Goal: Transaction & Acquisition: Purchase product/service

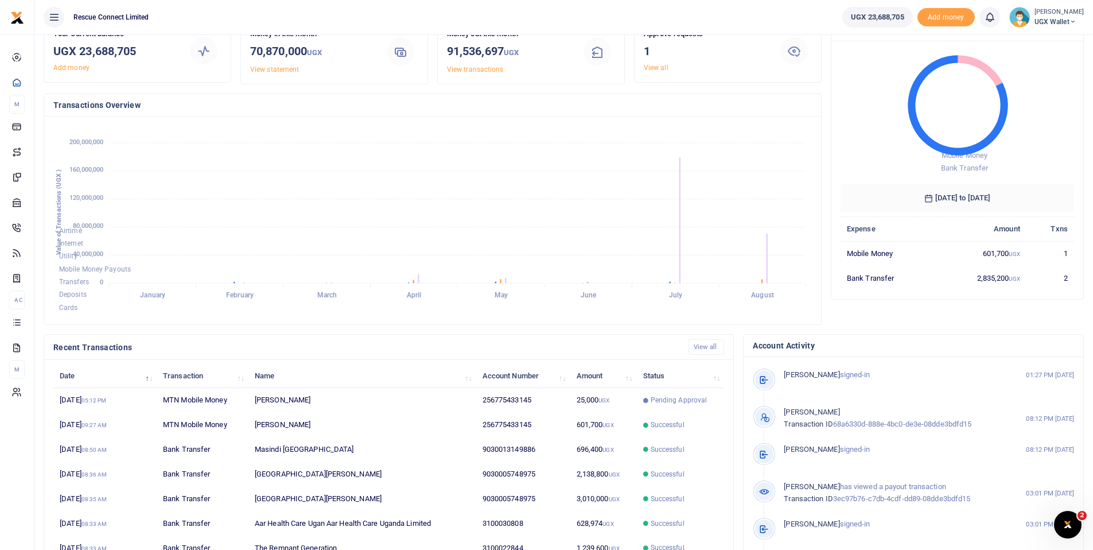
scroll to position [60, 0]
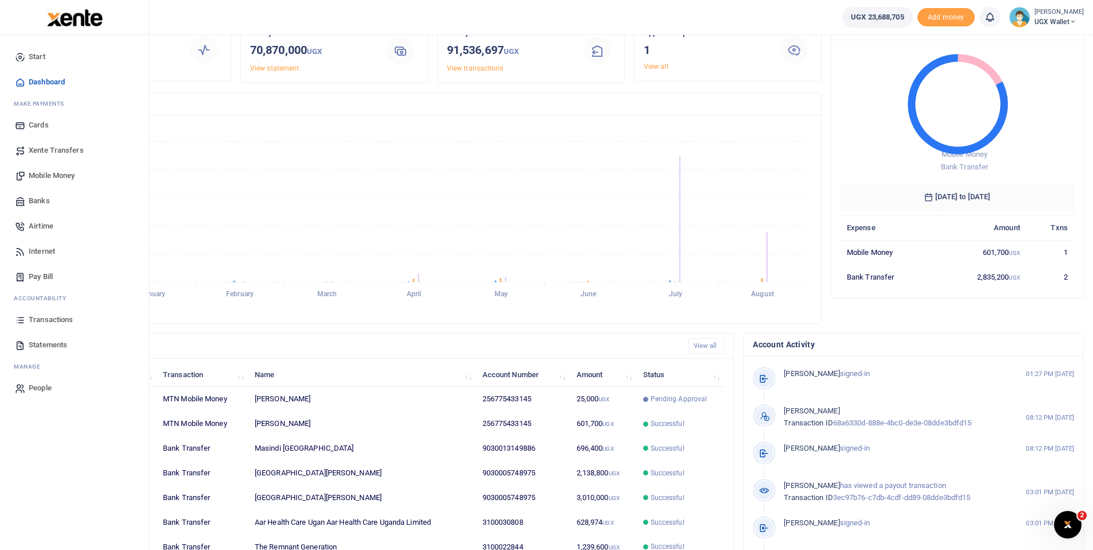
click at [45, 194] on link "Banks" at bounding box center [74, 200] width 130 height 25
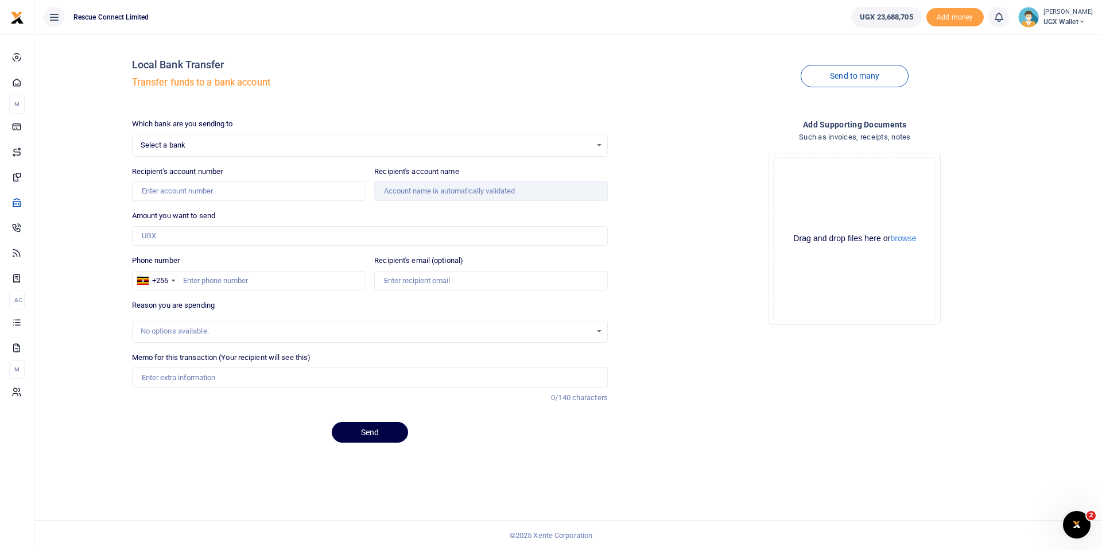
click at [174, 147] on span "Select a bank" at bounding box center [366, 144] width 451 height 11
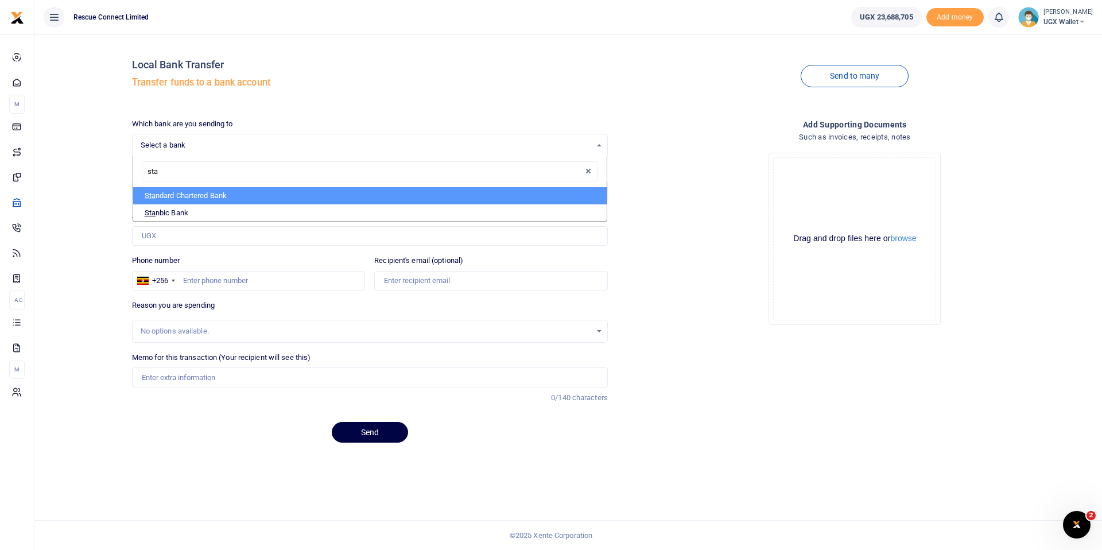
type input "[PERSON_NAME]"
click at [208, 192] on li "Stan dard Chartered Bank" at bounding box center [369, 195] width 473 height 17
select select "STAN"
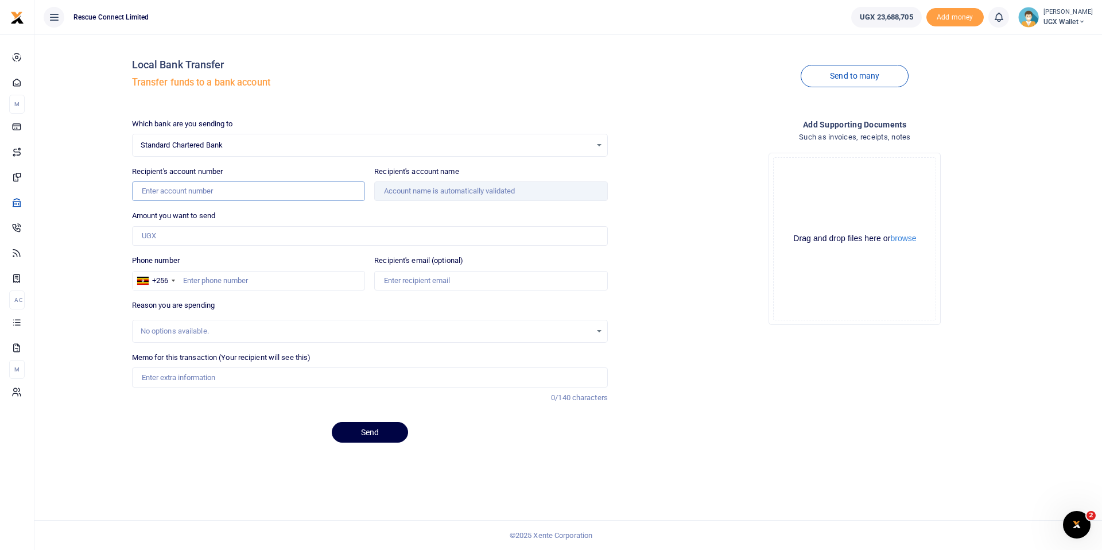
click at [182, 192] on input "Recipient's account number" at bounding box center [249, 191] width 234 height 20
paste input "0104410775400"
type input "0104410775400"
click at [229, 227] on input "Amount you want to send" at bounding box center [370, 236] width 476 height 20
click at [214, 277] on input "Phone number" at bounding box center [249, 281] width 234 height 20
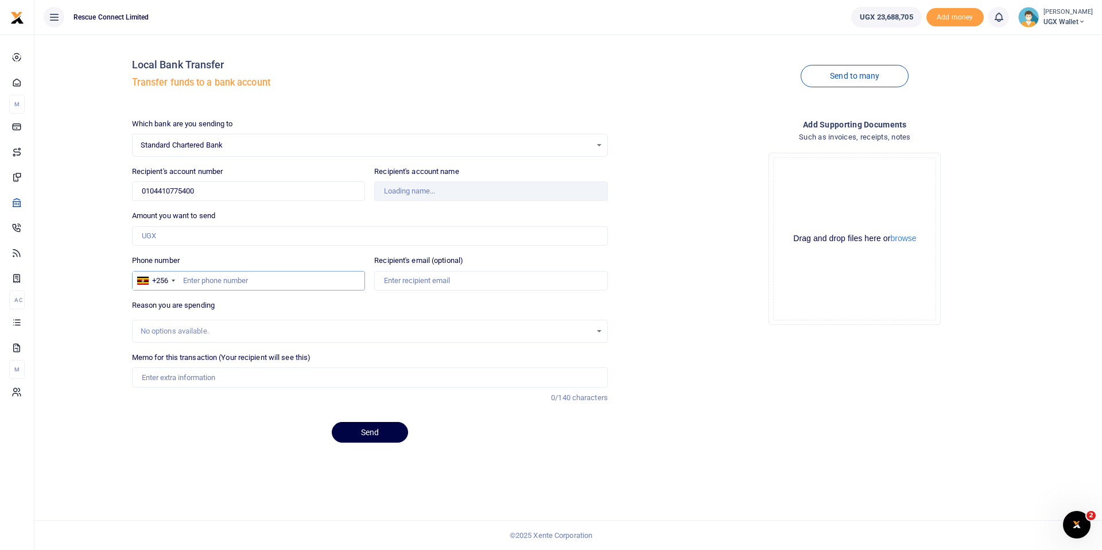
paste input "200 202 003"
click at [180, 281] on input "200 202 003" at bounding box center [249, 281] width 234 height 20
click at [197, 281] on input "200 202 003" at bounding box center [249, 281] width 234 height 20
click at [211, 282] on input "200202 003" at bounding box center [249, 281] width 234 height 20
type input "200202003"
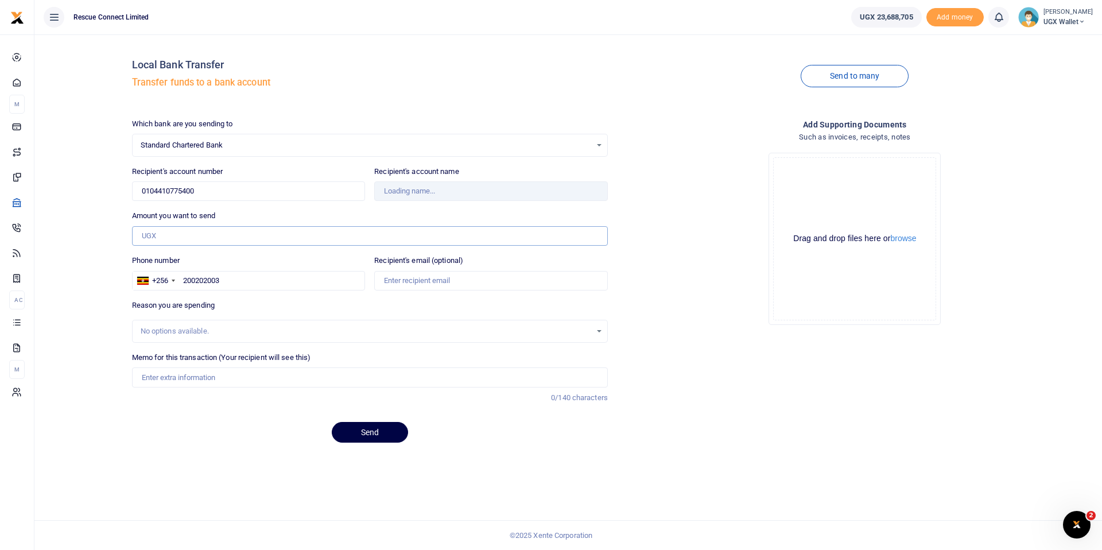
click at [174, 227] on input "Amount you want to send" at bounding box center [370, 236] width 476 height 20
type input "Airtel Uganda Limited"
type input "1,440,000"
click at [195, 374] on input "Memo for this transaction (Your recipient will see this)" at bounding box center [370, 377] width 476 height 20
type input "Ambulance partners airtime and data"
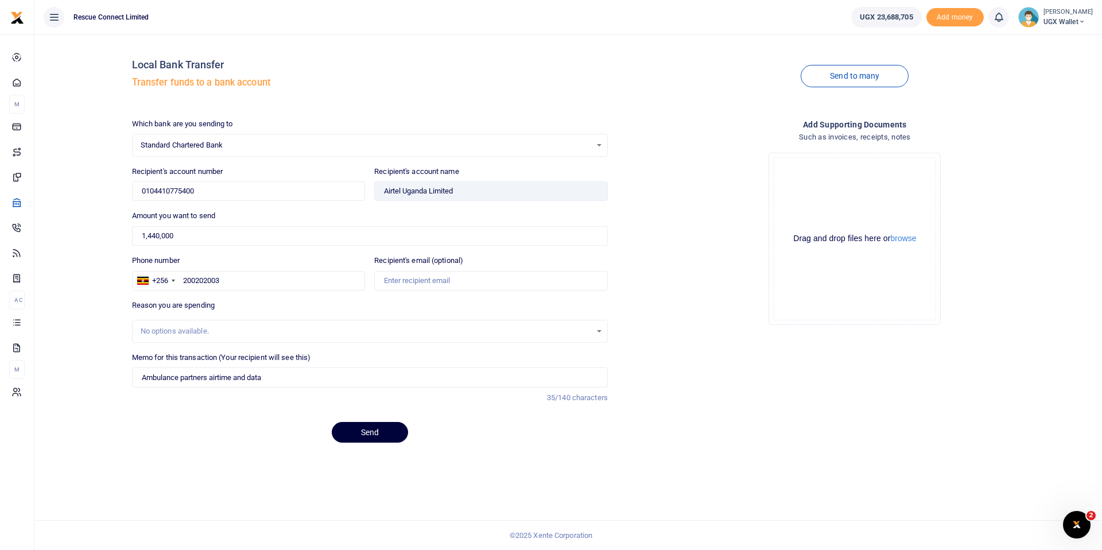
click at [379, 430] on button "Send" at bounding box center [370, 432] width 76 height 21
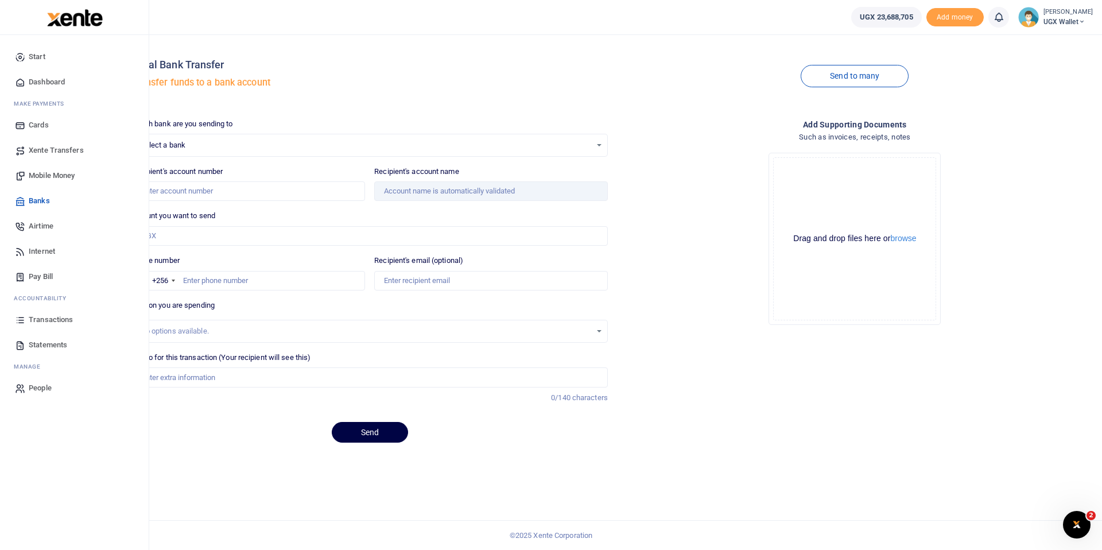
click at [44, 52] on span "Start" at bounding box center [37, 56] width 17 height 11
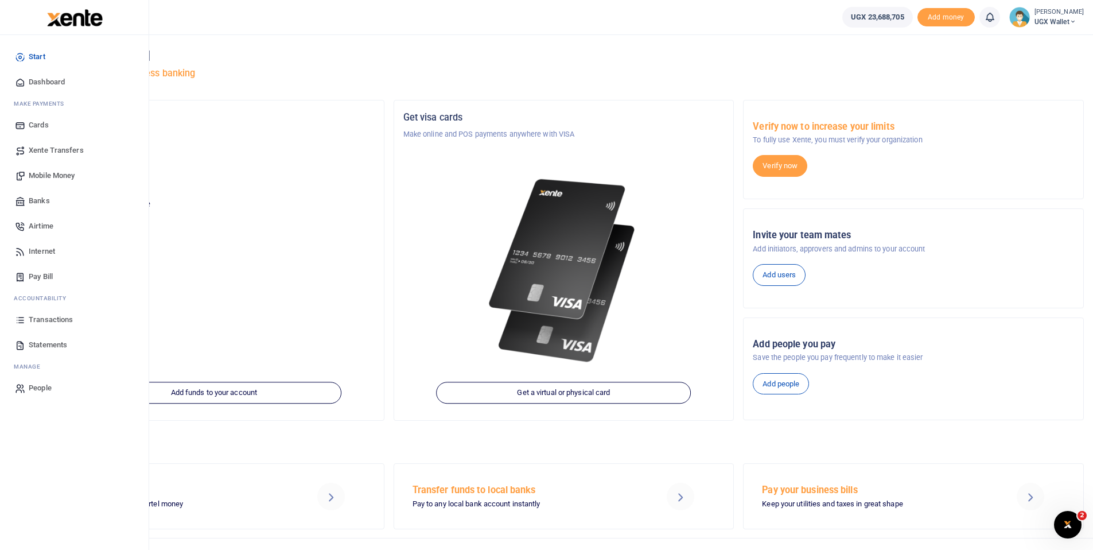
click at [75, 316] on link "Transactions" at bounding box center [74, 319] width 130 height 25
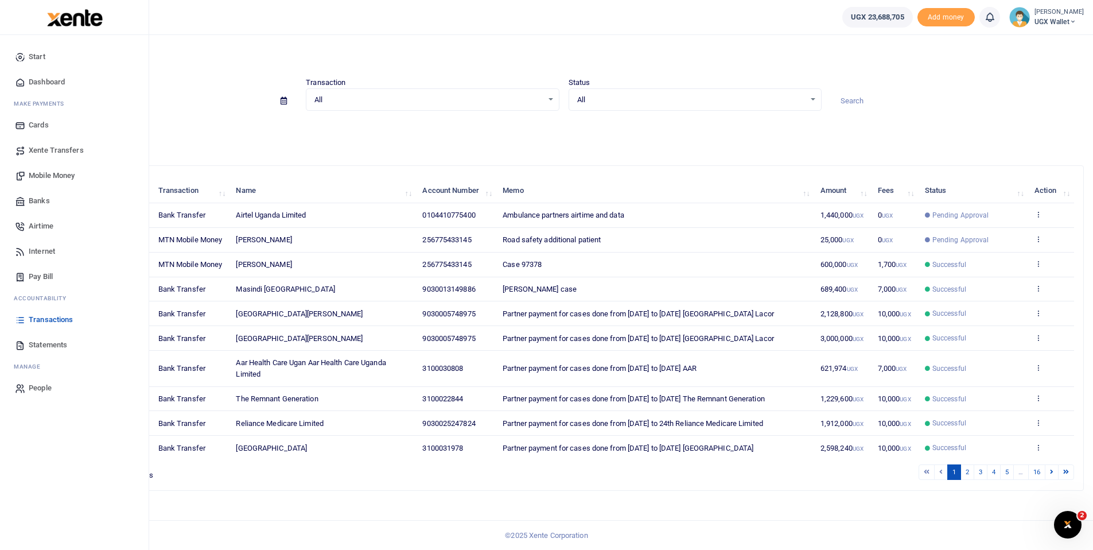
click at [44, 197] on span "Banks" at bounding box center [39, 200] width 21 height 11
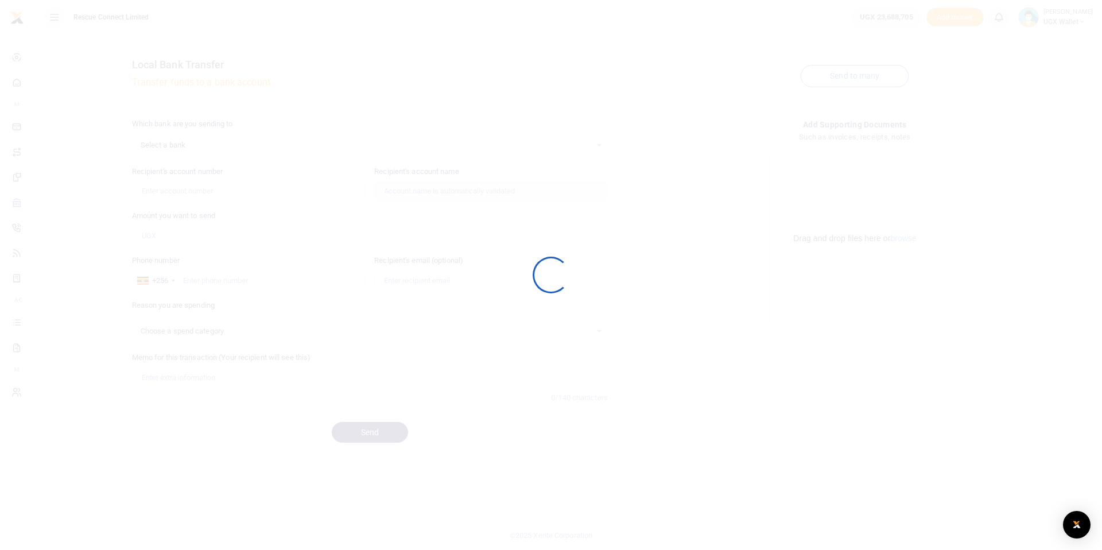
select select
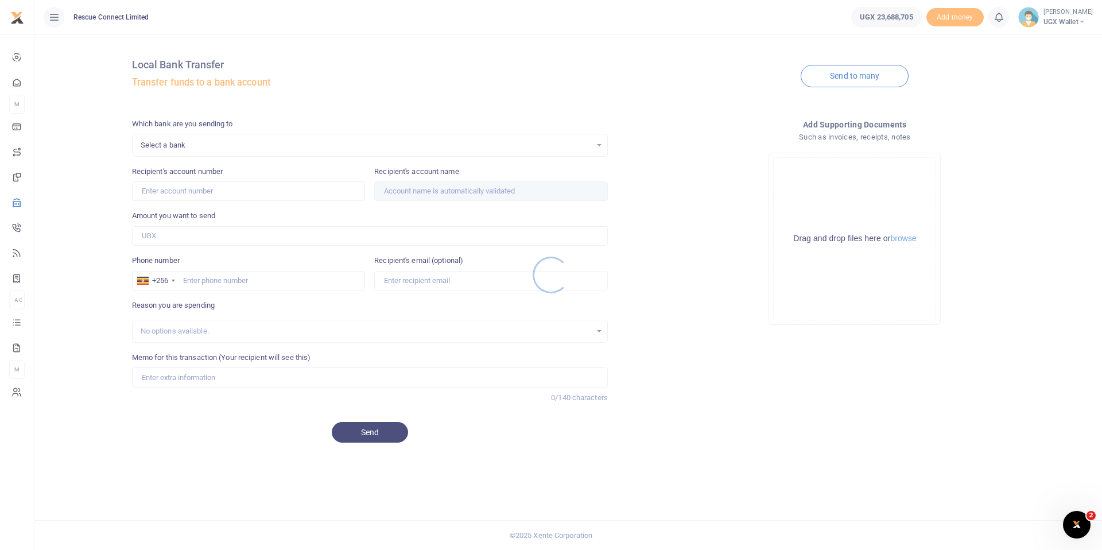
click at [243, 147] on div at bounding box center [551, 275] width 1102 height 550
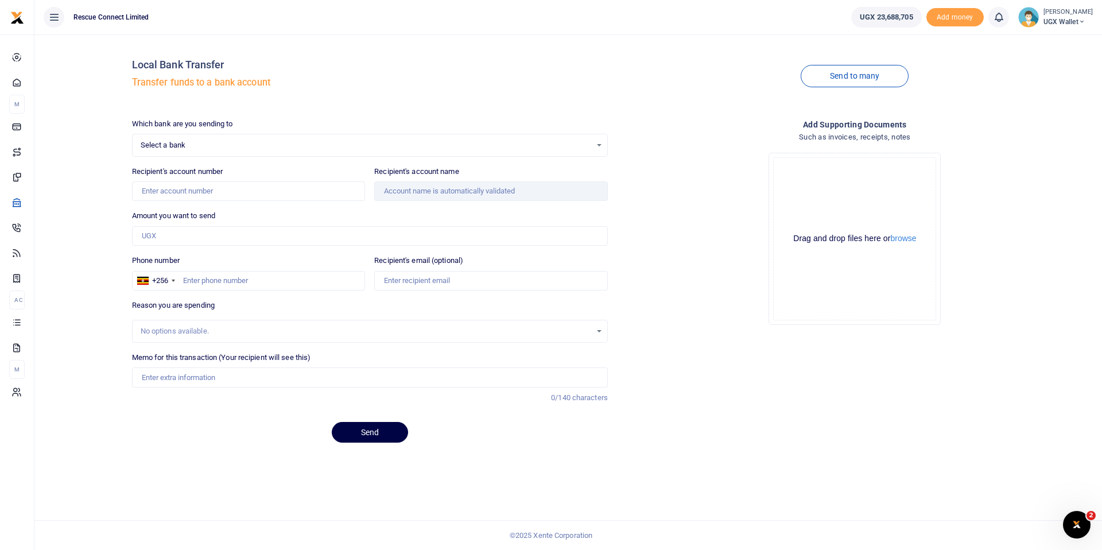
click at [209, 147] on span "Select a bank" at bounding box center [366, 144] width 451 height 11
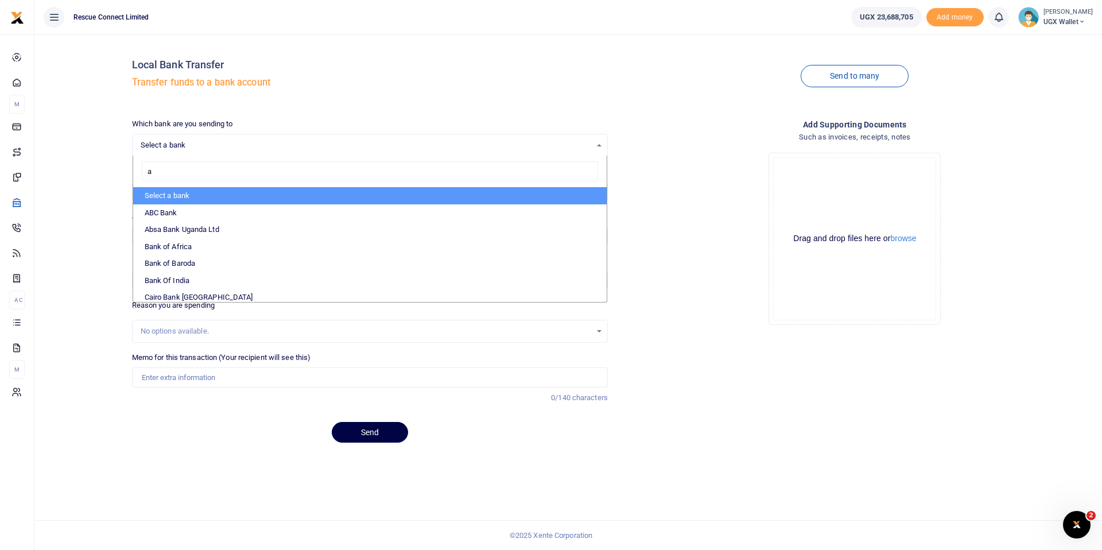
type input "ab"
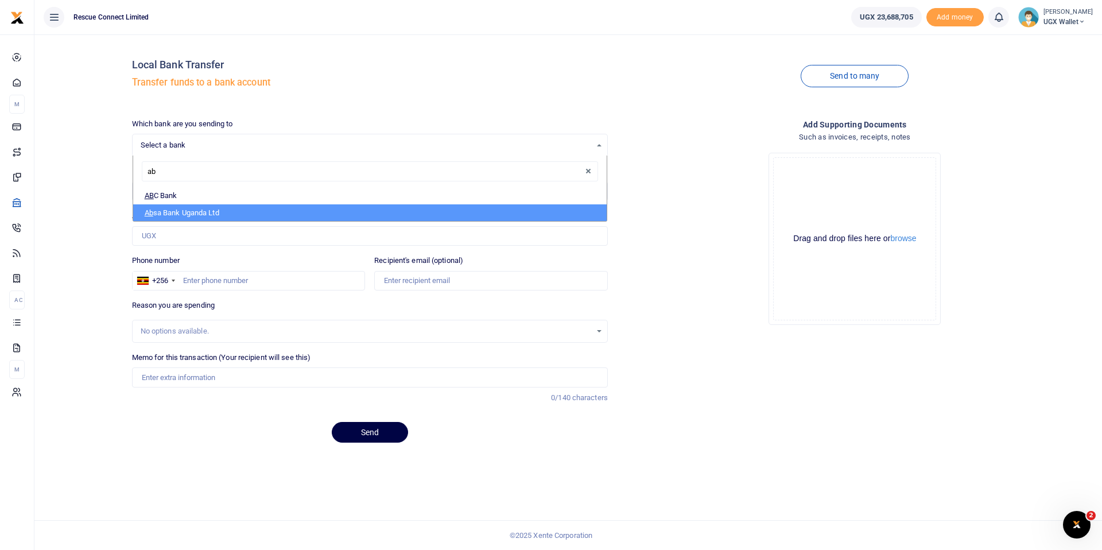
click at [207, 208] on li "Ab sa Bank Uganda Ltd" at bounding box center [369, 212] width 473 height 17
select select "ABSA"
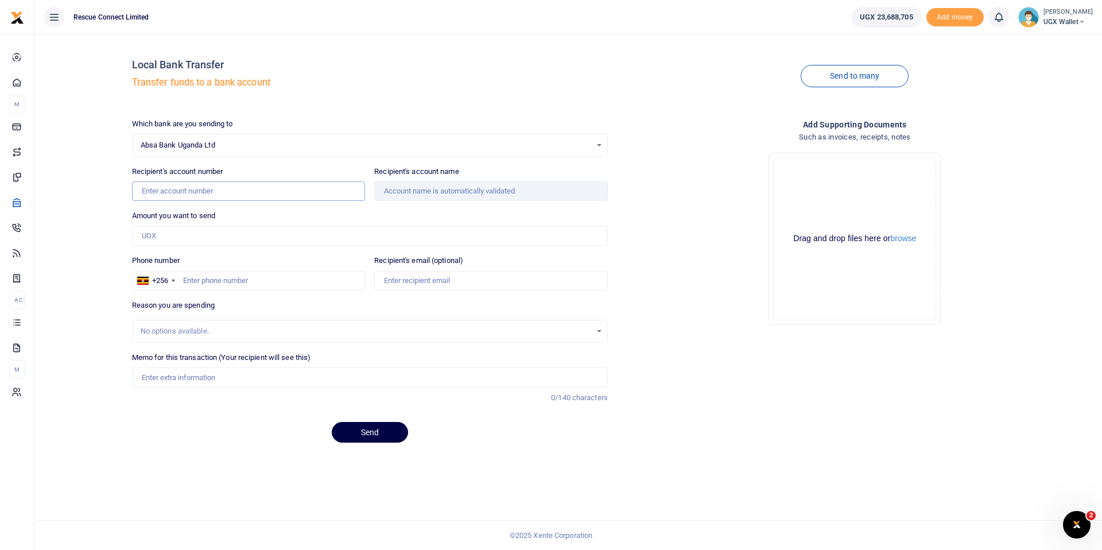
click at [203, 191] on input "Recipient's account number" at bounding box center [249, 191] width 234 height 20
paste input "6008559927"
click at [143, 192] on input "6008559927" at bounding box center [249, 191] width 234 height 20
type input "6008559927"
click at [211, 236] on input "Amount you want to send" at bounding box center [370, 236] width 476 height 20
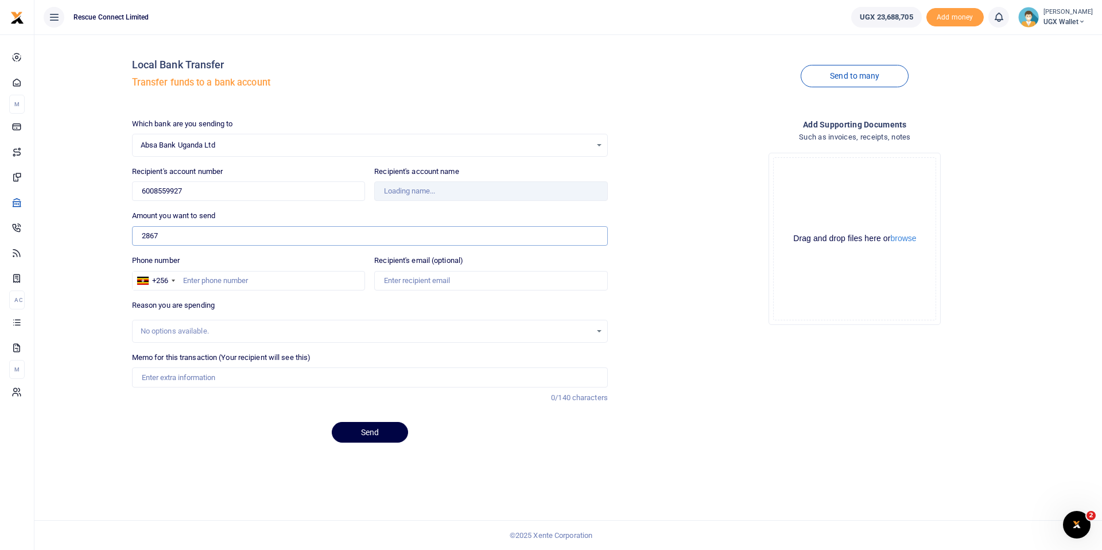
type input "2,867"
type input "Isaac Dias Mundeyi"
type input "2,867,331"
click at [262, 284] on input "Phone number" at bounding box center [249, 281] width 234 height 20
paste input "781 436 071"
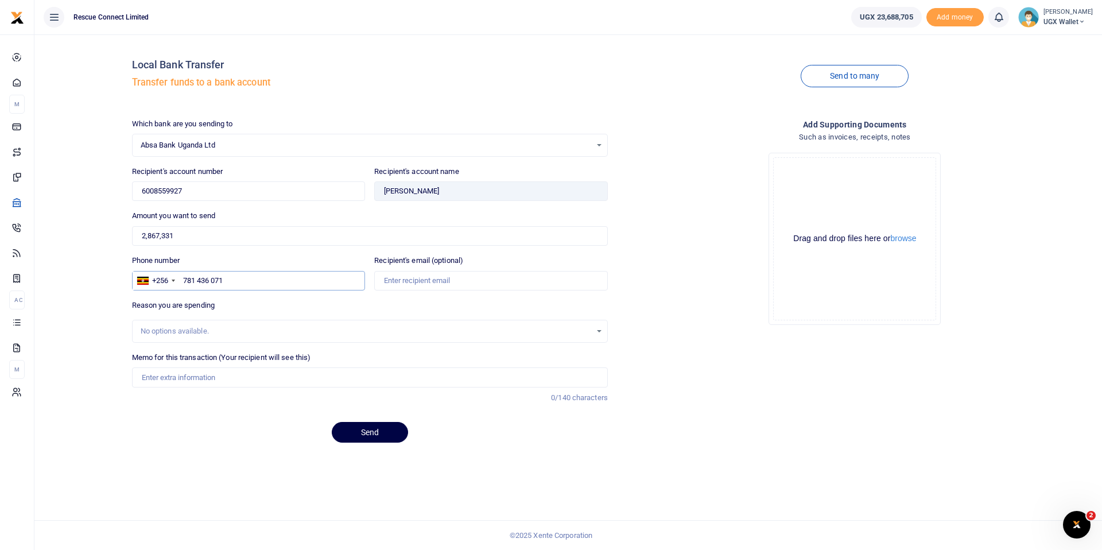
click at [212, 282] on input "781 436 071" at bounding box center [249, 281] width 234 height 20
click at [199, 282] on input "781 436071" at bounding box center [249, 281] width 234 height 20
type input "781436071"
click at [216, 377] on input "Memo for this transaction (Your recipient will see this)" at bounding box center [370, 377] width 476 height 20
type input "Isaac August fees"
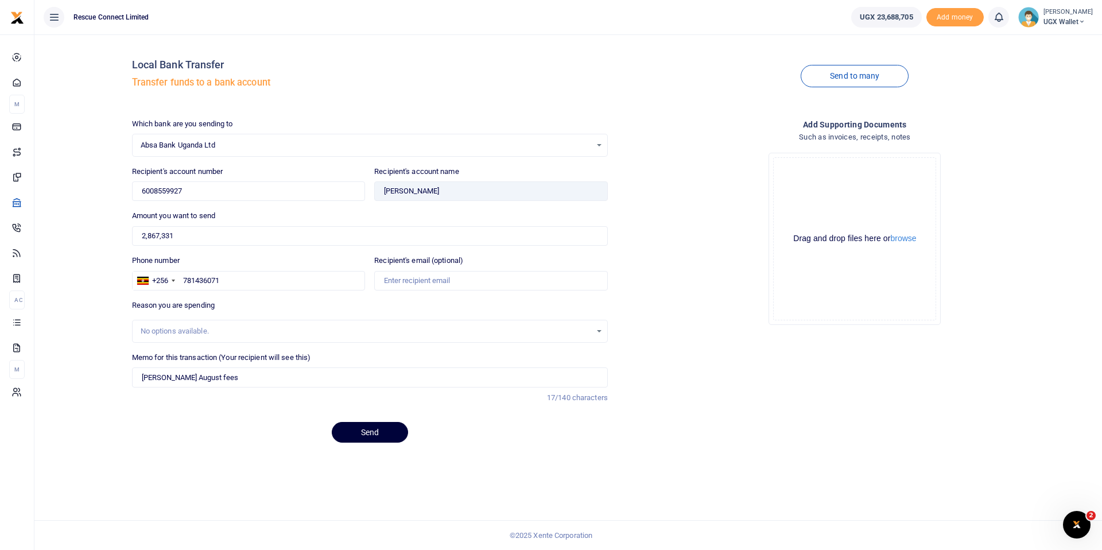
click at [385, 433] on button "Send" at bounding box center [370, 432] width 76 height 21
